Goal: Information Seeking & Learning: Find specific fact

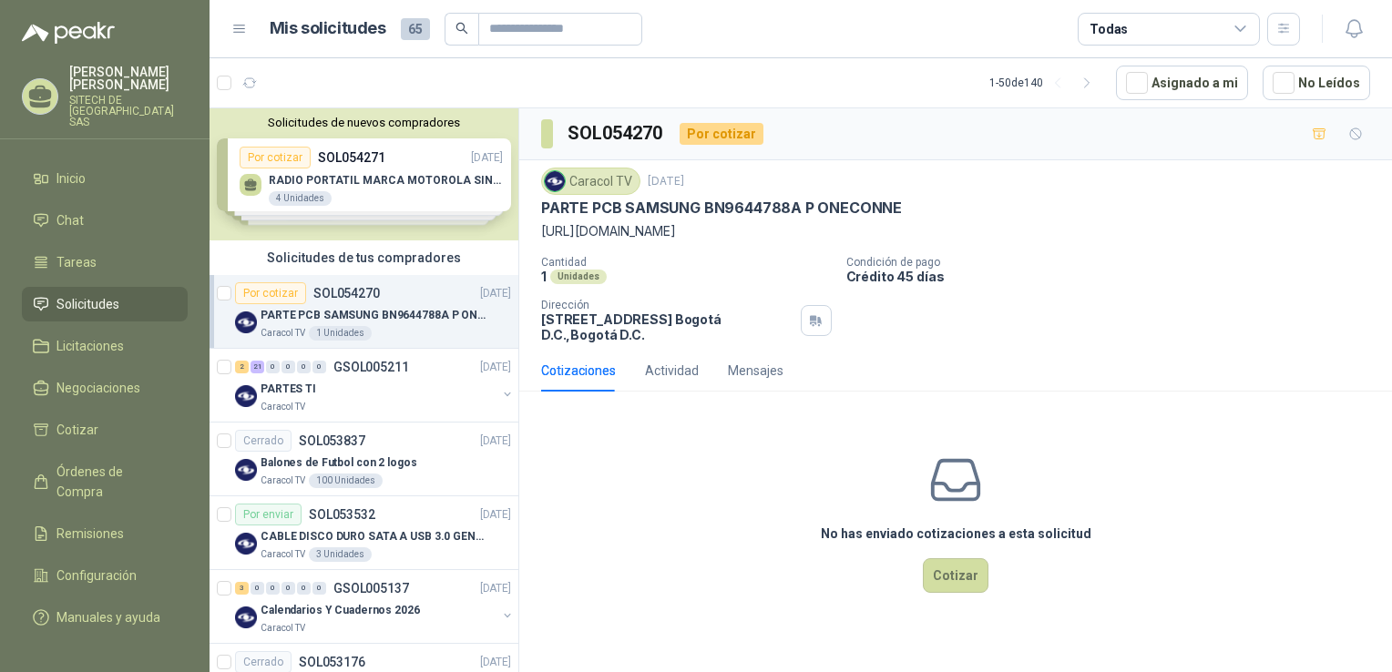
click at [98, 294] on span "Solicitudes" at bounding box center [87, 304] width 63 height 20
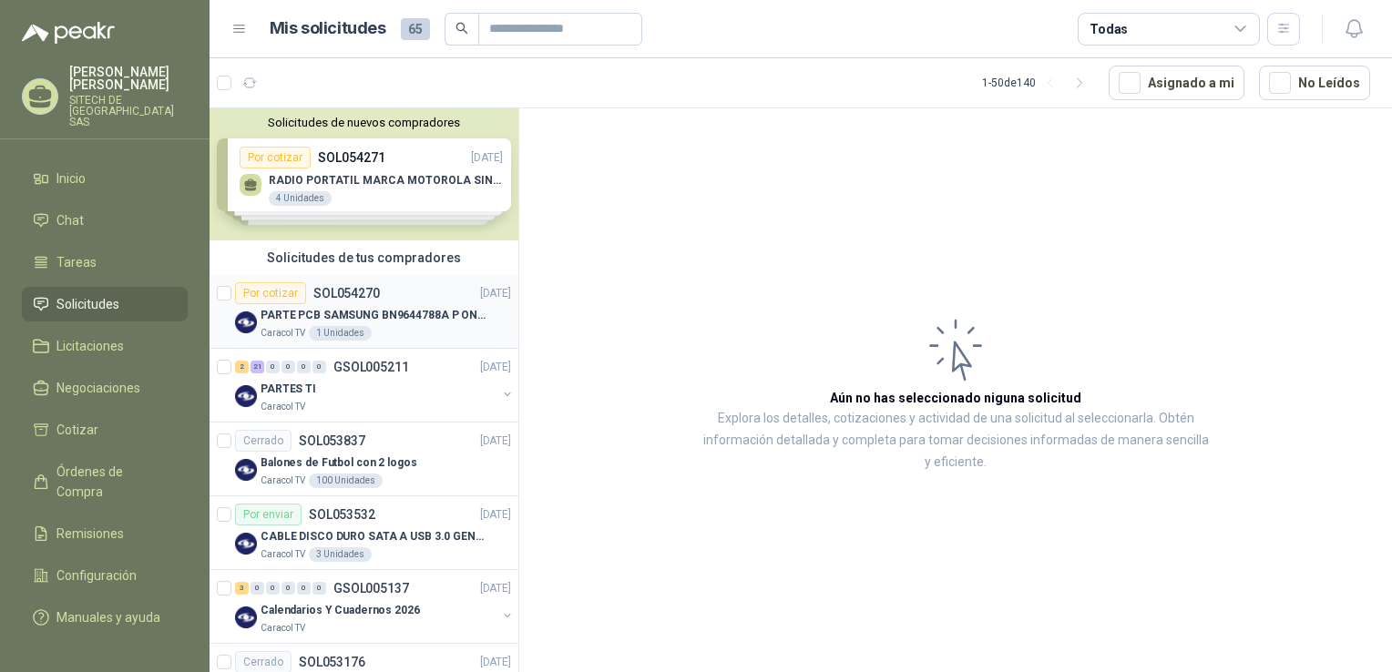
click at [386, 307] on p "PARTE PCB SAMSUNG BN9644788A P ONECONNE" at bounding box center [374, 315] width 227 height 17
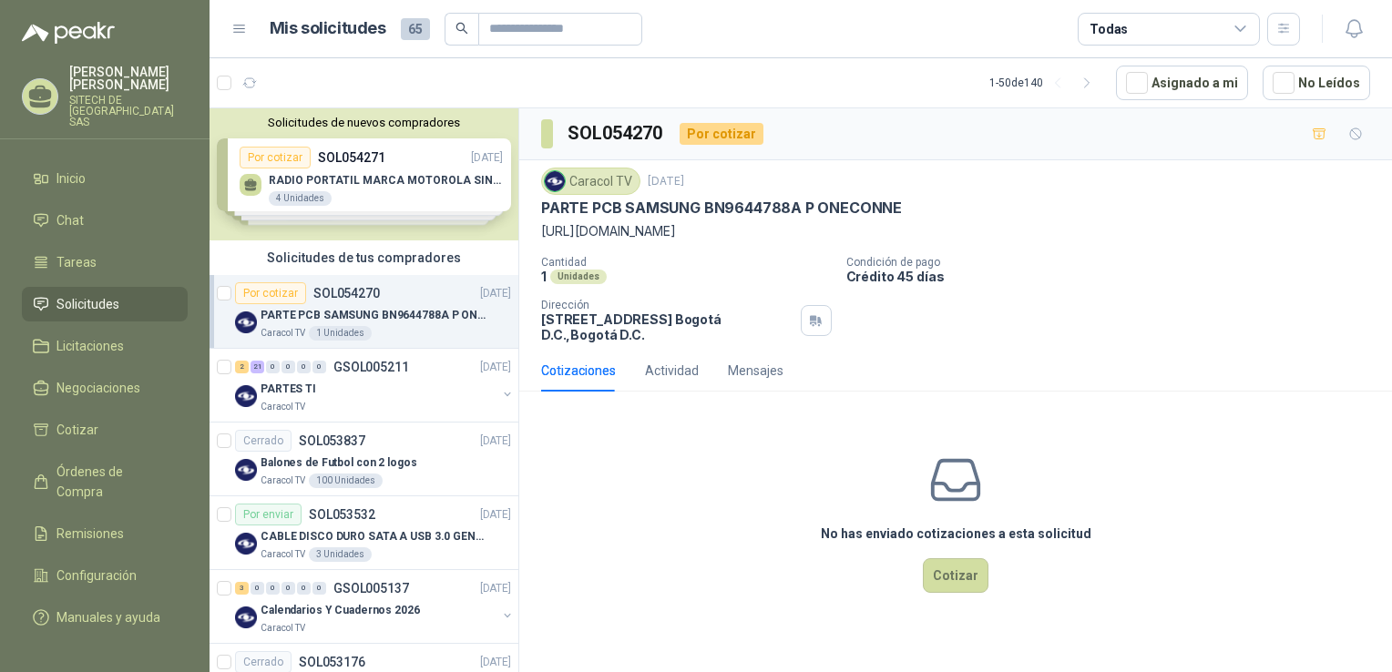
click at [707, 236] on p "https://samsungparts.com/products/bn96-44188a" at bounding box center [955, 231] width 829 height 20
copy p "https://samsungparts.com/products/bn96-44188a"
drag, startPoint x: 59, startPoint y: 301, endPoint x: 92, endPoint y: 246, distance: 63.8
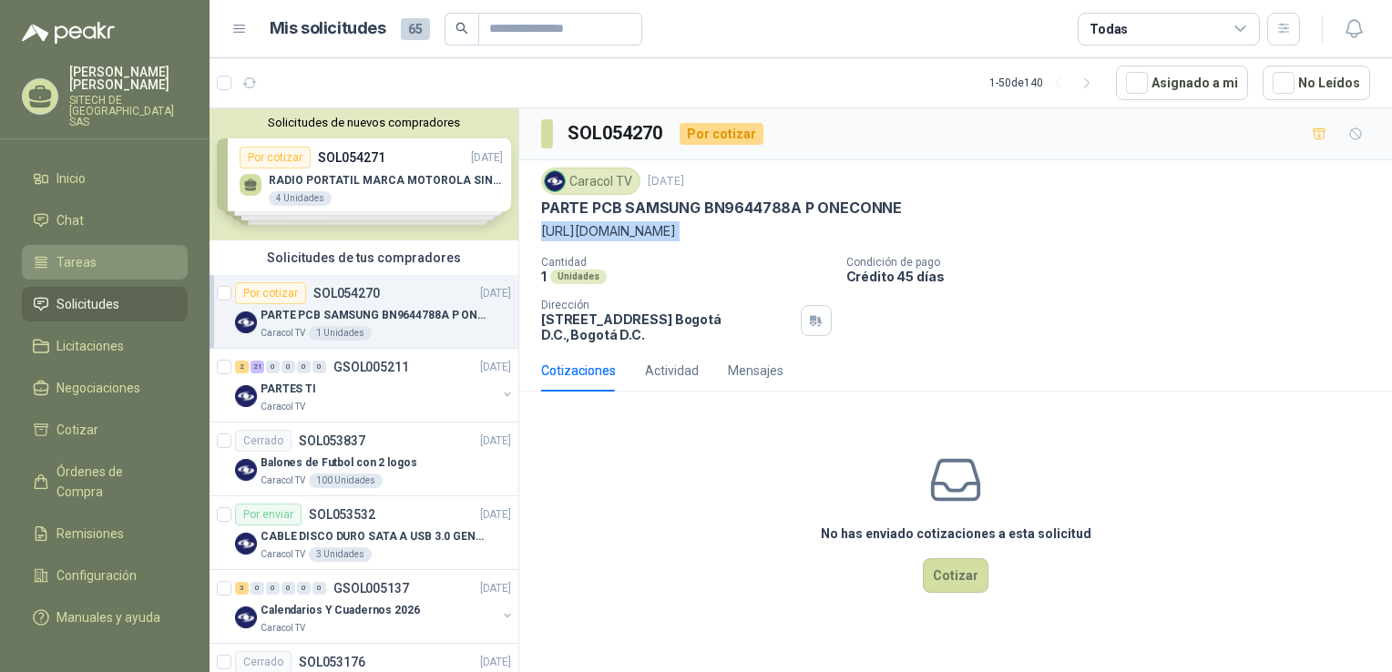
click at [59, 301] on span "Solicitudes" at bounding box center [87, 304] width 63 height 20
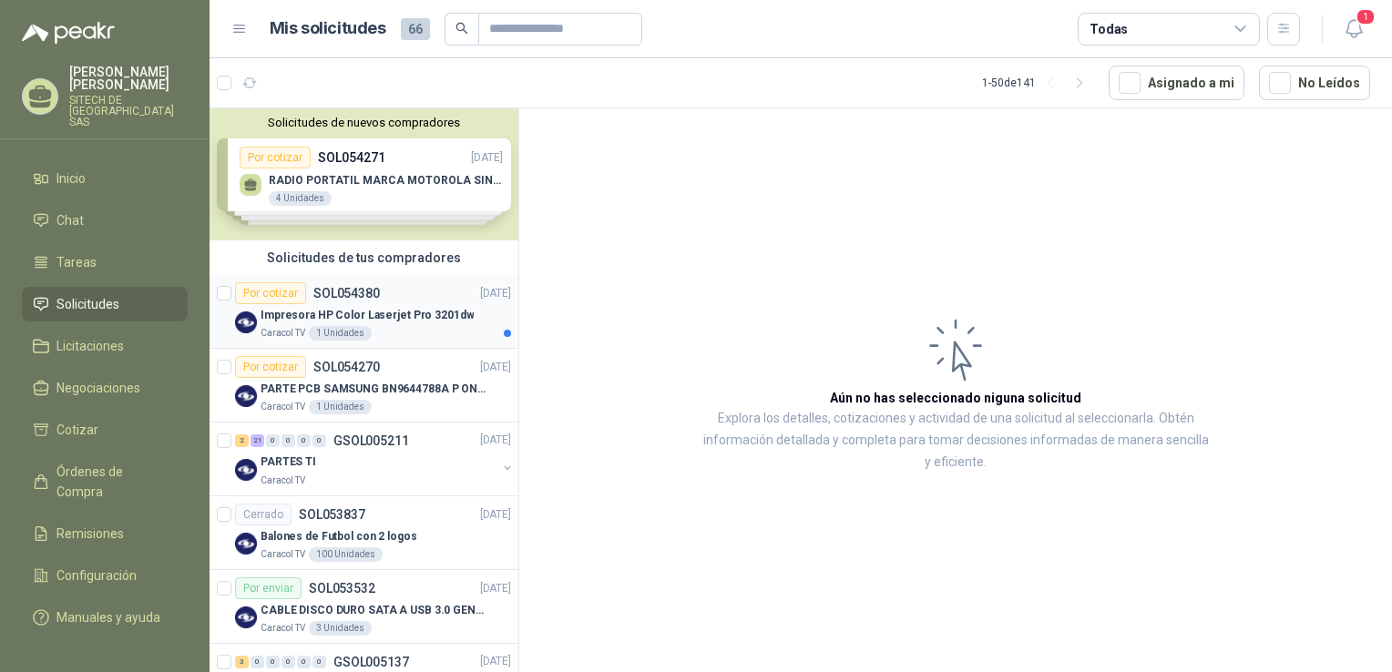
click at [360, 323] on p "Impresora HP Color Laserjet Pro 3201dw" at bounding box center [367, 315] width 213 height 17
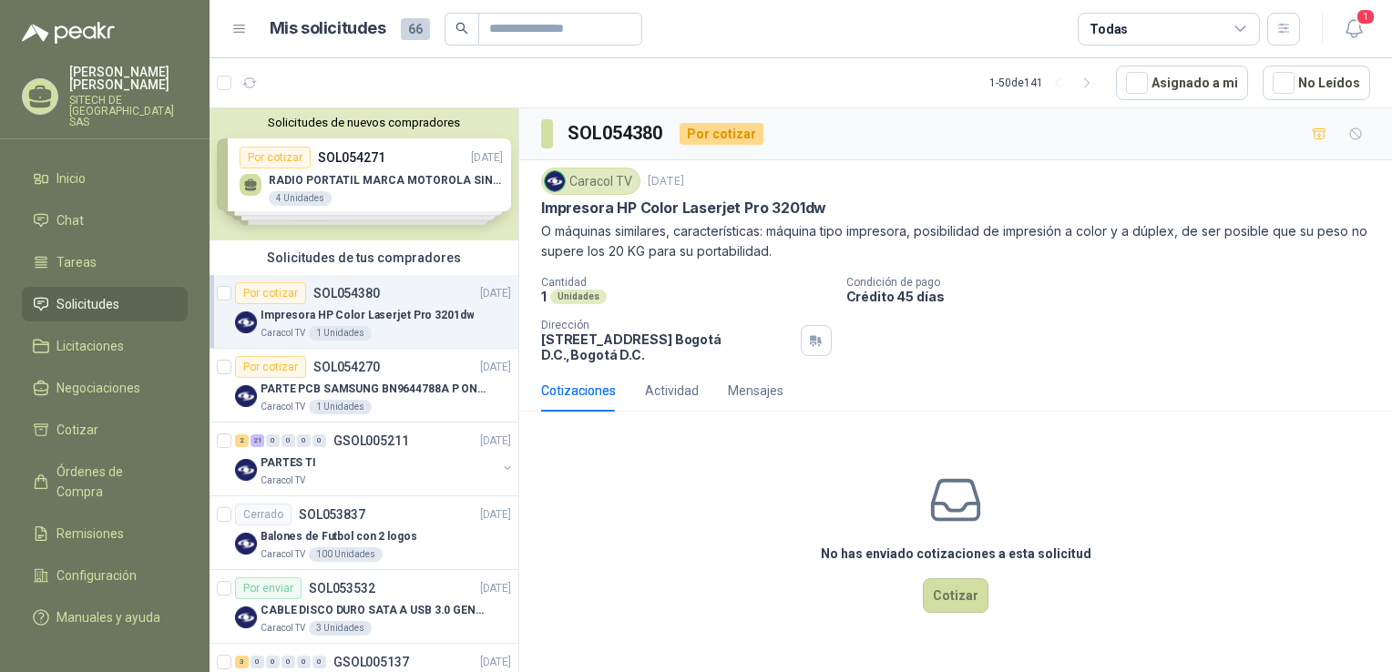
click at [733, 246] on p "O máquinas similares, características: máquina tipo impresora, posibilidad de i…" at bounding box center [955, 241] width 829 height 40
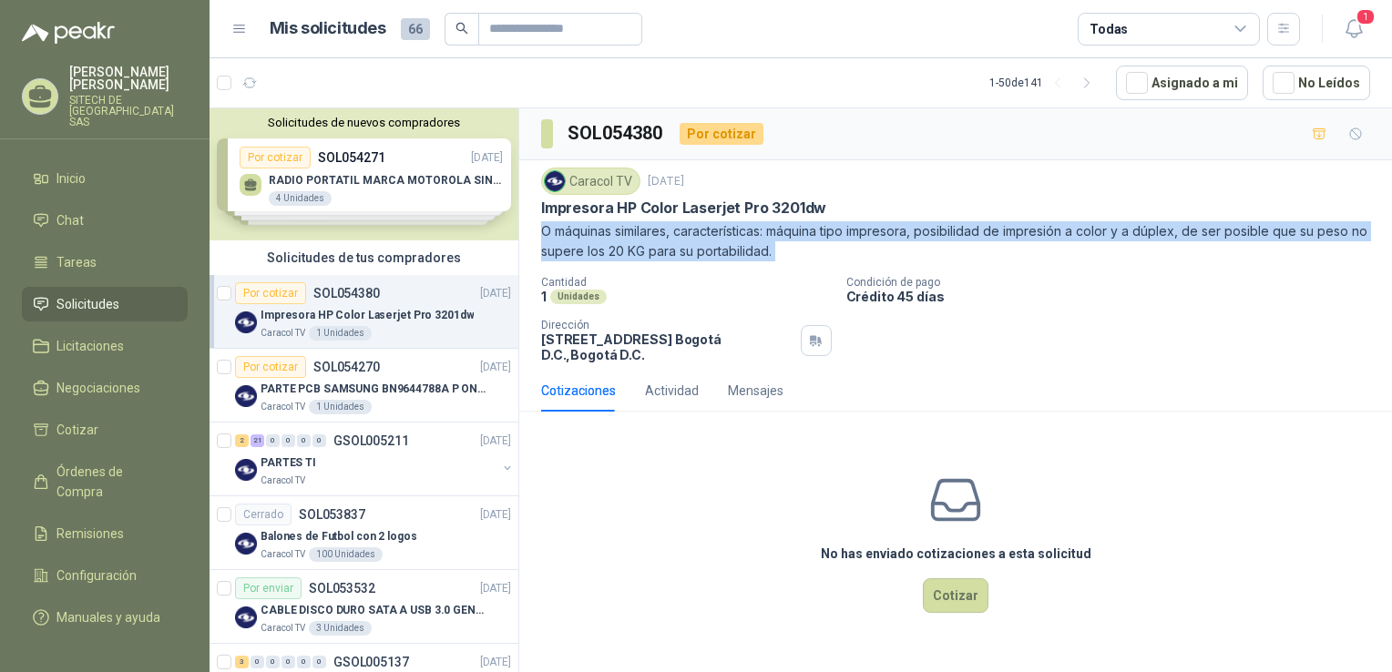
click at [733, 246] on p "O máquinas similares, características: máquina tipo impresora, posibilidad de i…" at bounding box center [955, 241] width 829 height 40
drag, startPoint x: 733, startPoint y: 246, endPoint x: 814, endPoint y: 253, distance: 80.5
click at [814, 253] on p "O máquinas similares, características: máquina tipo impresora, posibilidad de i…" at bounding box center [955, 241] width 829 height 40
drag, startPoint x: 814, startPoint y: 253, endPoint x: 815, endPoint y: 240, distance: 13.8
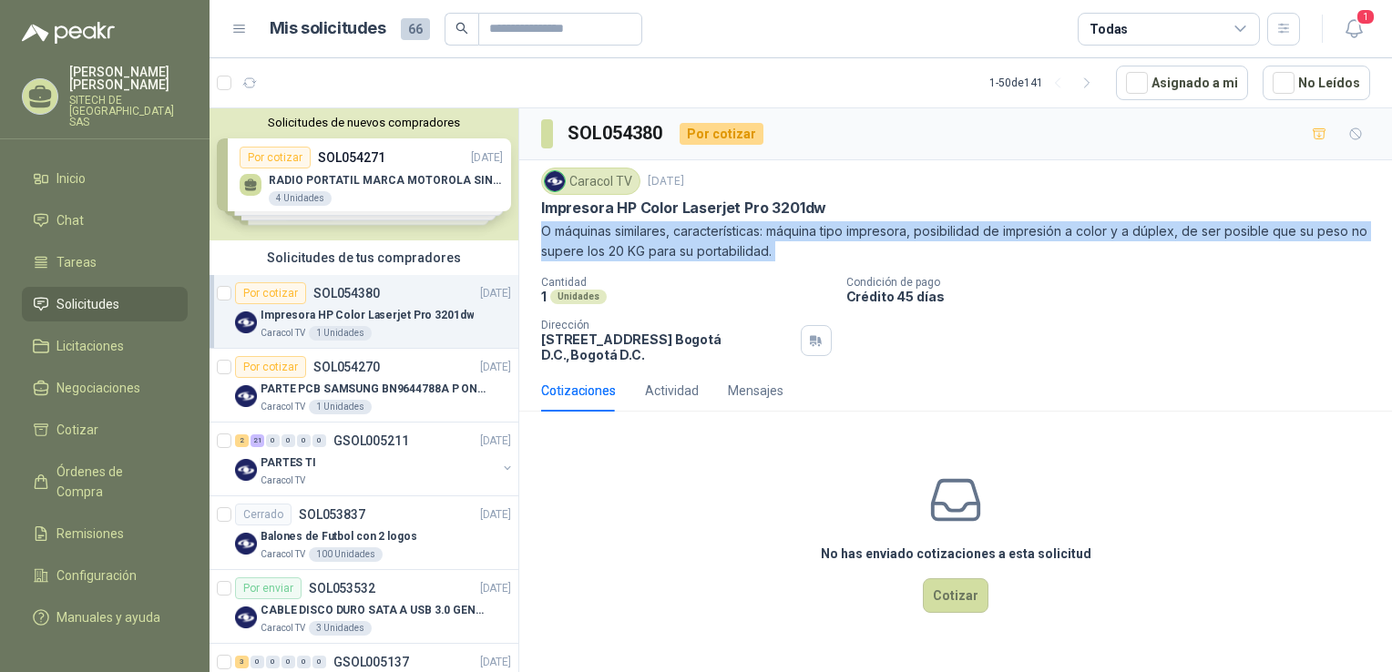
click at [815, 240] on p "O máquinas similares, características: máquina tipo impresora, posibilidad de i…" at bounding box center [955, 241] width 829 height 40
drag, startPoint x: 815, startPoint y: 240, endPoint x: 788, endPoint y: 252, distance: 30.2
click at [788, 252] on p "O máquinas similares, características: máquina tipo impresora, posibilidad de i…" at bounding box center [955, 241] width 829 height 40
click at [725, 235] on p "O máquinas similares, características: máquina tipo impresora, posibilidad de i…" at bounding box center [955, 241] width 829 height 40
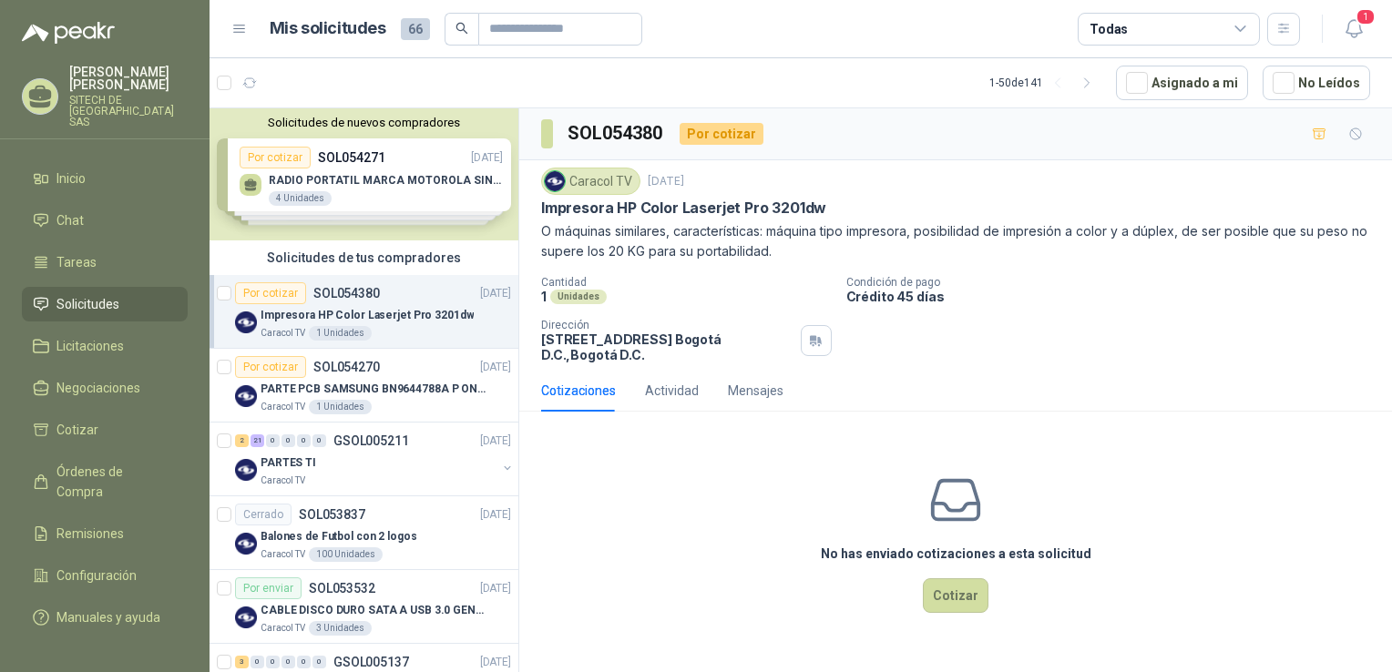
click at [638, 199] on p "Impresora HP Color Laserjet Pro 3201dw" at bounding box center [683, 208] width 285 height 19
click at [638, 197] on div "Caracol TV 1 sept, 2025 Impresora HP Color Laserjet Pro 3201dw O máquinas simil…" at bounding box center [955, 215] width 829 height 94
copy p "Impresora HP Color Laserjet Pro 3201dw"
click at [764, 248] on p "O máquinas similares, características: máquina tipo impresora, posibilidad de i…" at bounding box center [955, 241] width 829 height 40
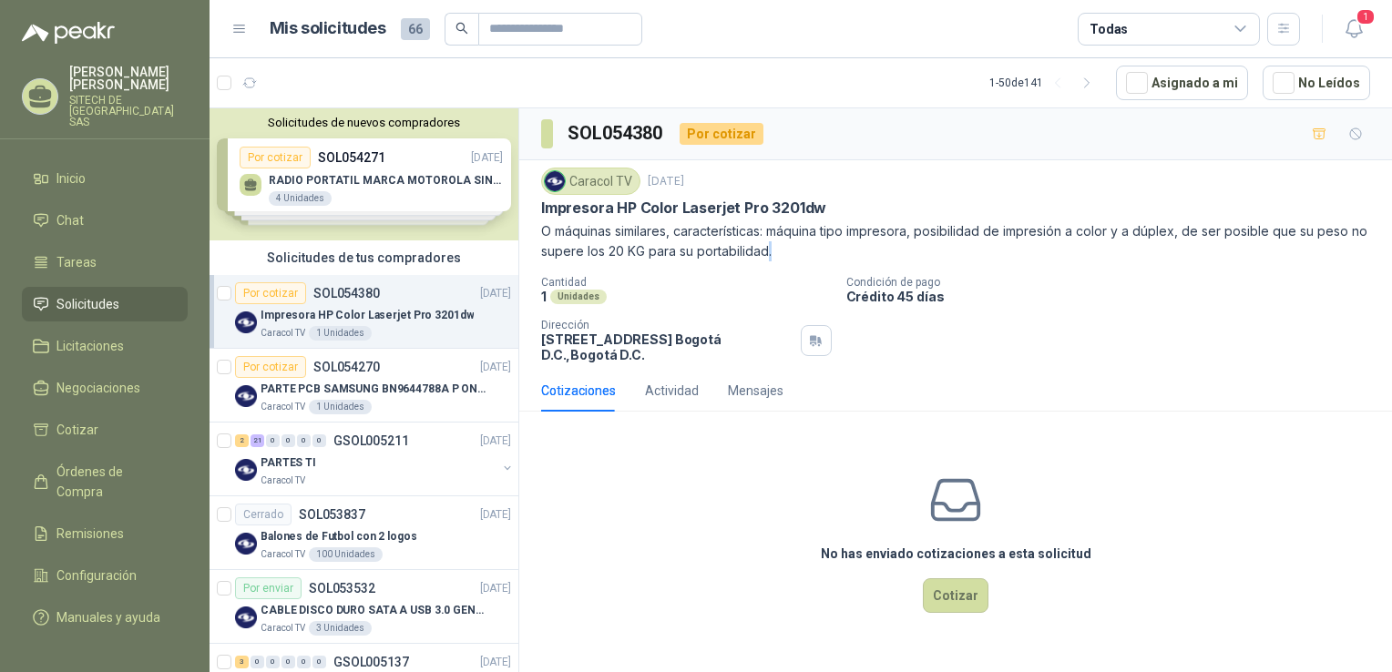
click at [764, 248] on p "O máquinas similares, características: máquina tipo impresora, posibilidad de i…" at bounding box center [955, 241] width 829 height 40
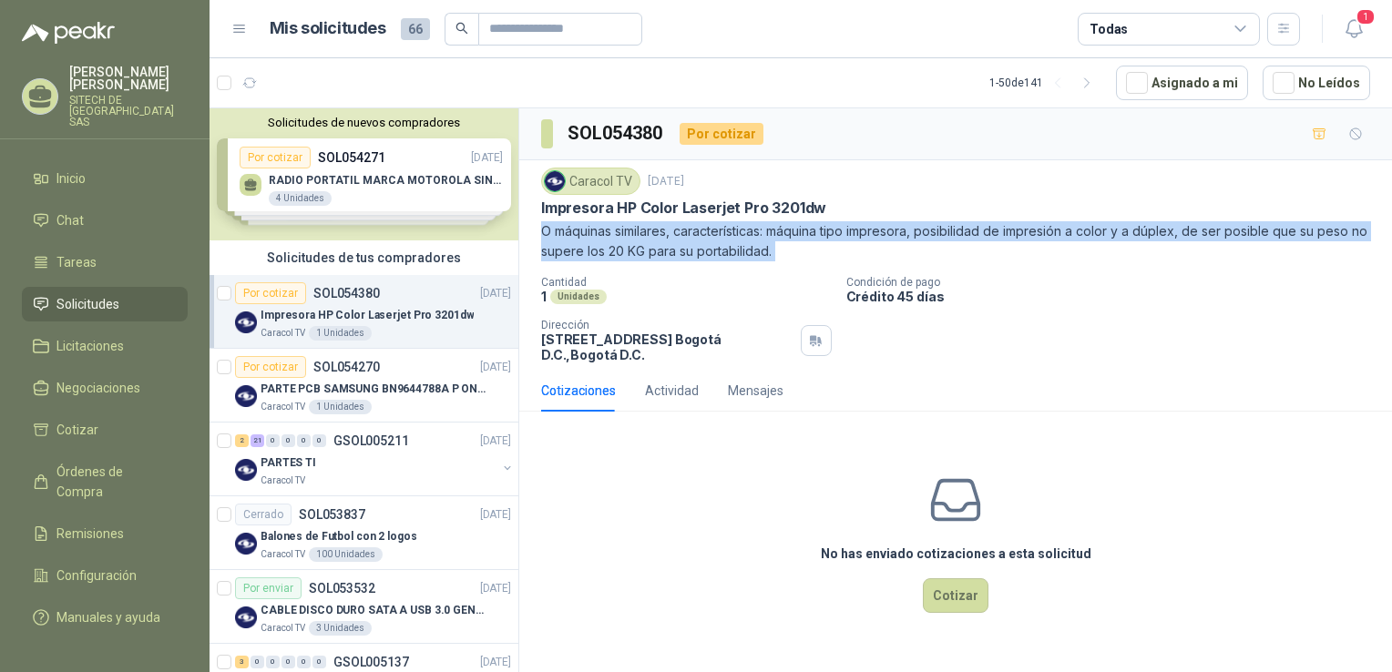
click at [764, 248] on p "O máquinas similares, características: máquina tipo impresora, posibilidad de i…" at bounding box center [955, 241] width 829 height 40
copy p "O máquinas similares, características: máquina tipo impresora, posibilidad de i…"
